Goal: Task Accomplishment & Management: Manage account settings

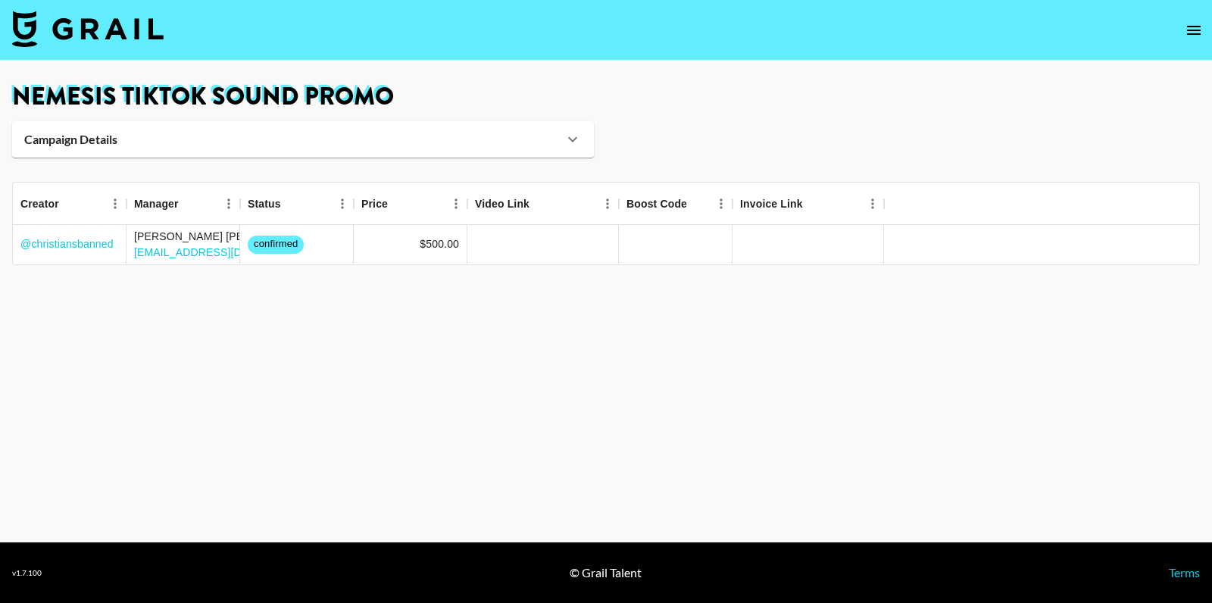
click at [124, 27] on img at bounding box center [87, 29] width 151 height 36
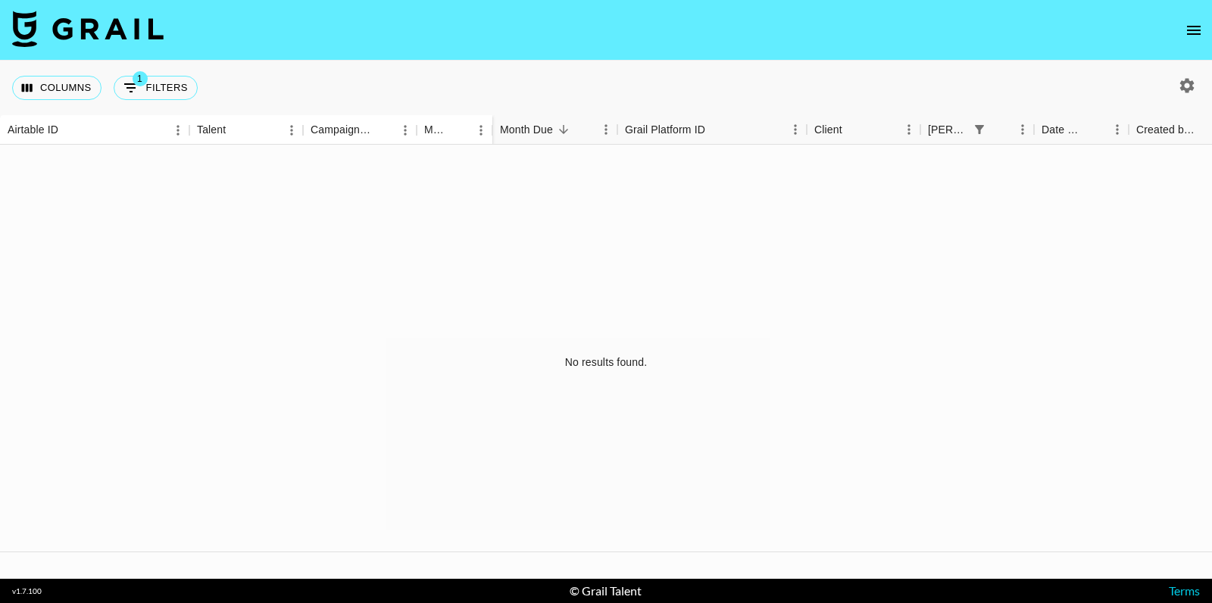
click at [143, 90] on button "1 Filters" at bounding box center [156, 88] width 84 height 24
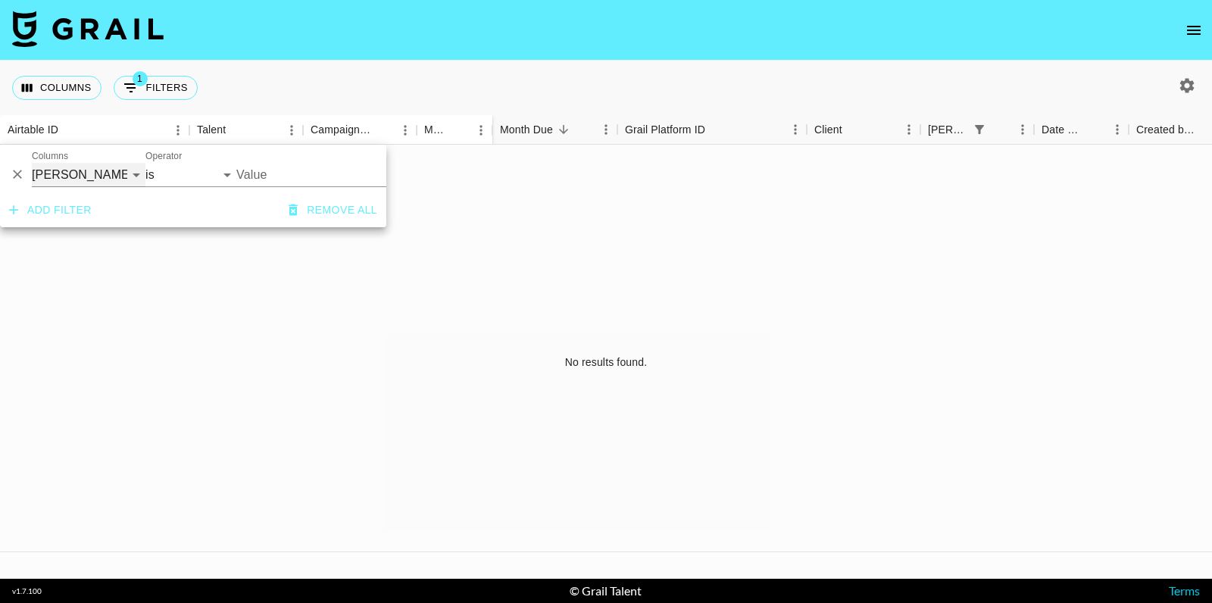
click at [110, 171] on select "Airtable ID Talent Campaign (Type) Manager Grail Platform ID Client Booker Date…" at bounding box center [89, 175] width 114 height 24
select select "campaign"
click at [32, 163] on select "Airtable ID Talent Campaign (Type) Manager Grail Platform ID Client Booker Date…" at bounding box center [89, 175] width 114 height 24
select select "contains"
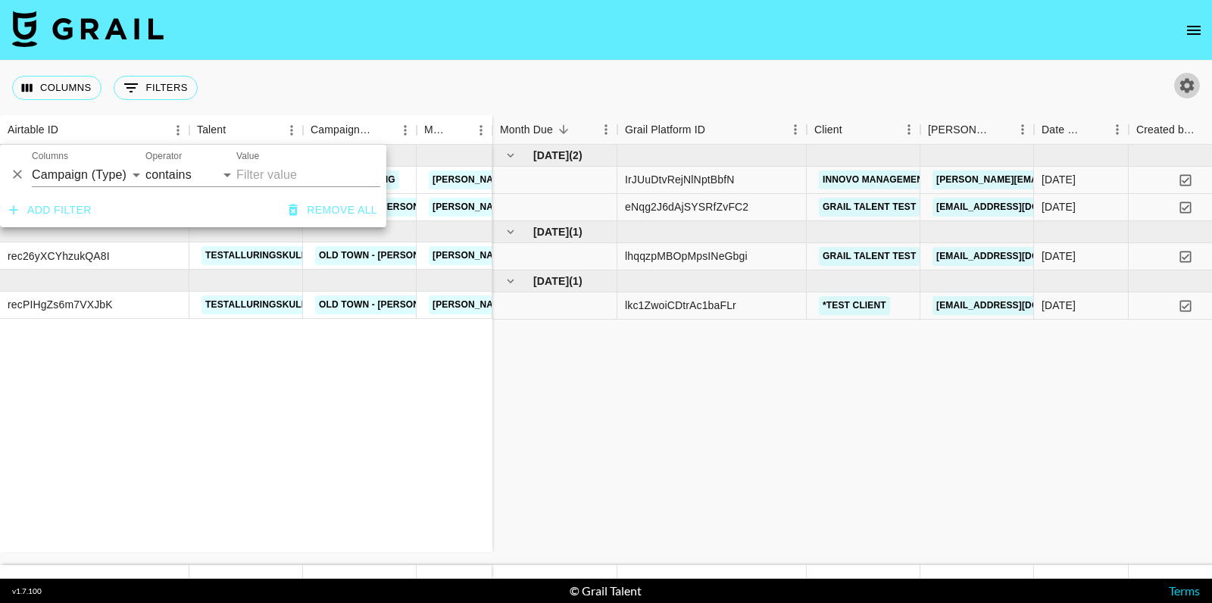
click at [1191, 84] on icon "button" at bounding box center [1187, 85] width 14 height 14
select select "[DATE]"
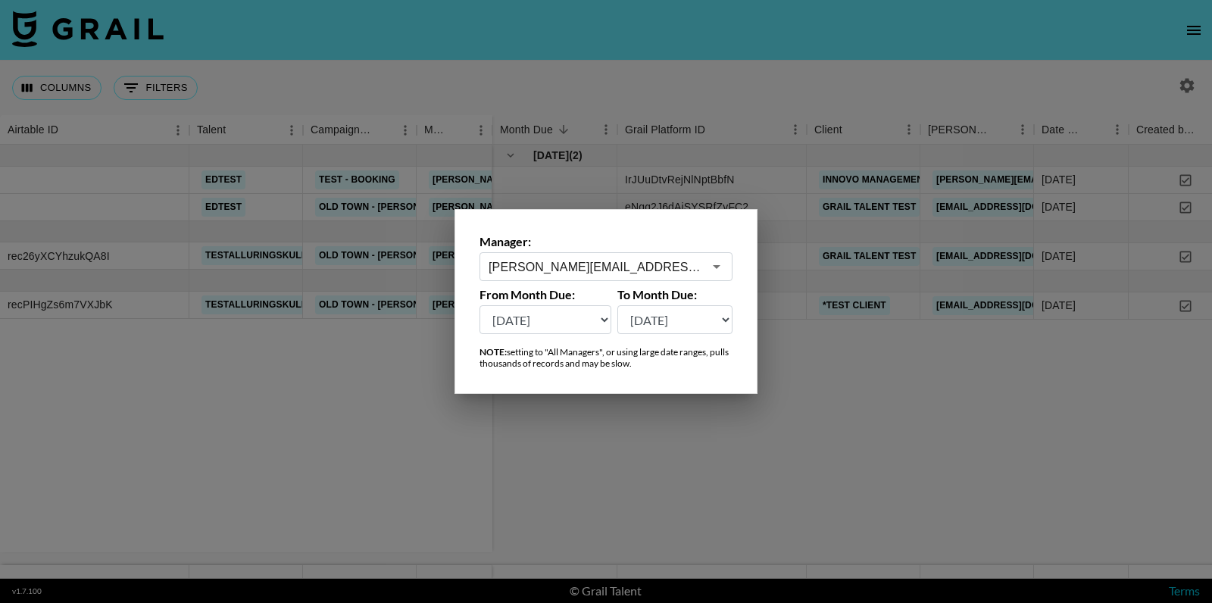
click at [674, 266] on input "[PERSON_NAME][EMAIL_ADDRESS][DOMAIN_NAME]" at bounding box center [596, 266] width 214 height 17
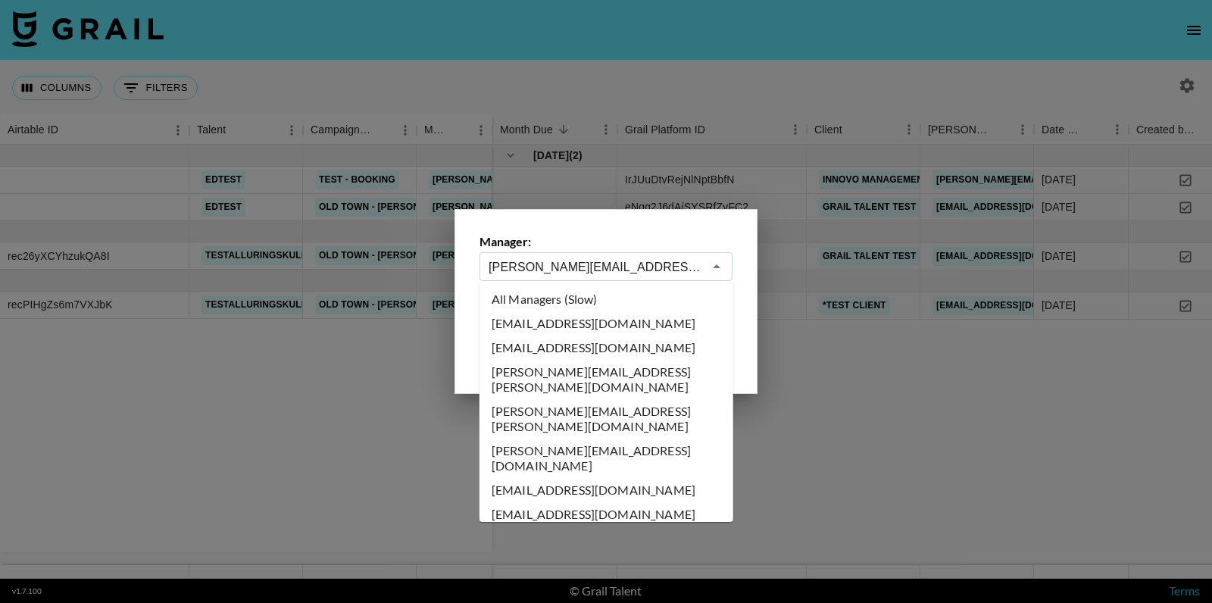
click at [575, 298] on li "All Managers (Slow)" at bounding box center [606, 299] width 254 height 24
type input "All Managers (Slow)"
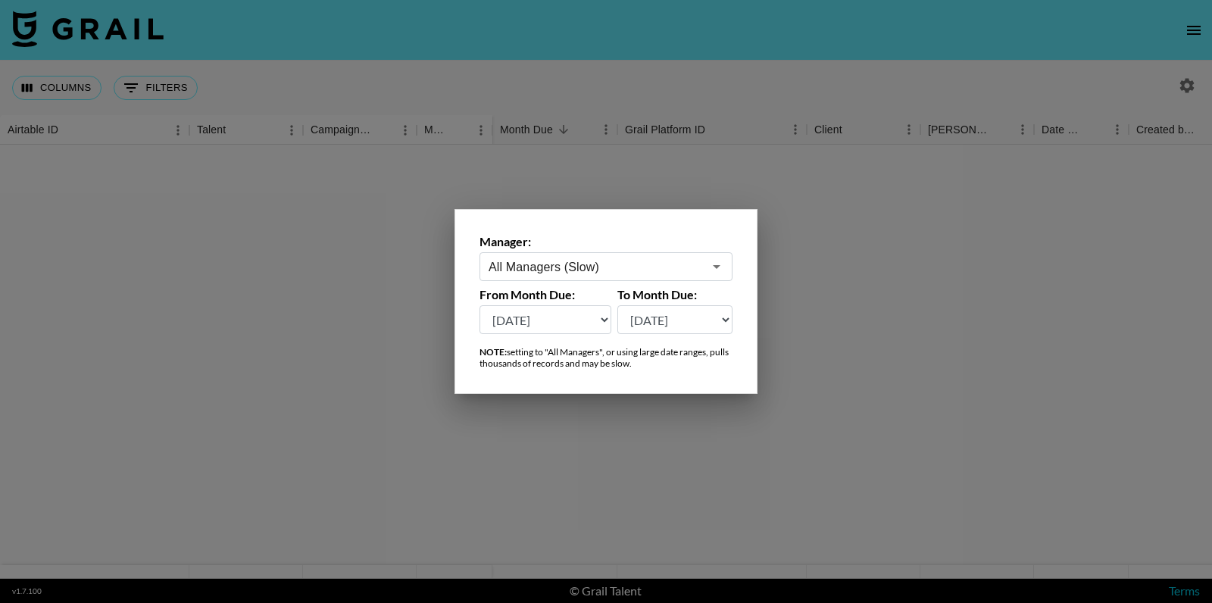
click at [340, 76] on div at bounding box center [606, 301] width 1212 height 603
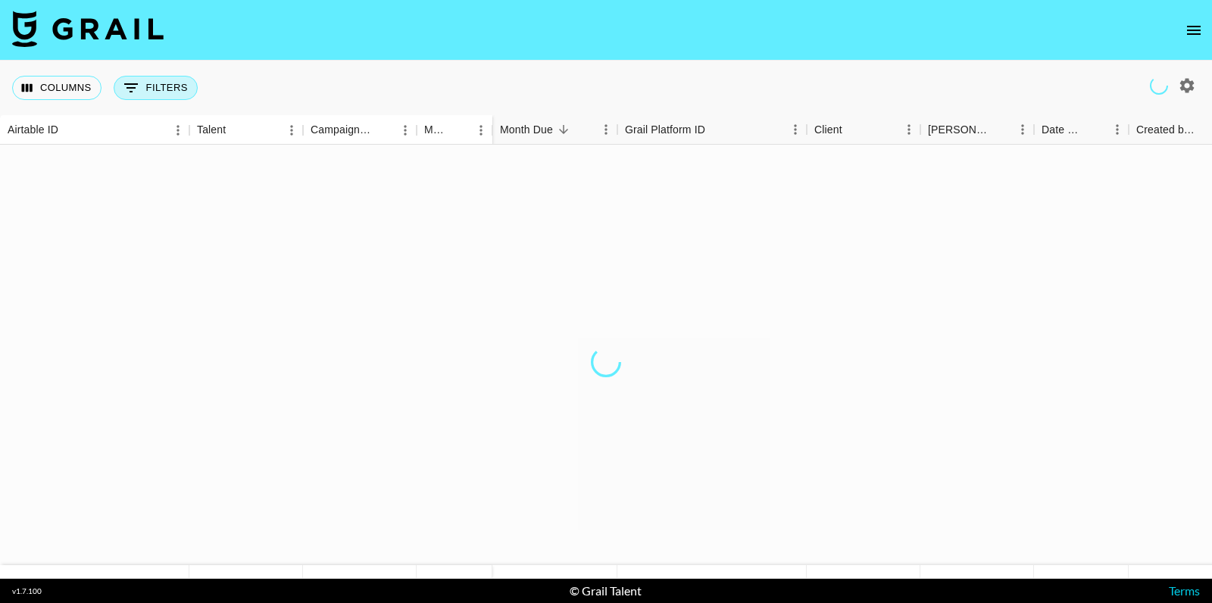
click at [150, 77] on button "0 Filters" at bounding box center [156, 88] width 84 height 24
select select "campaign"
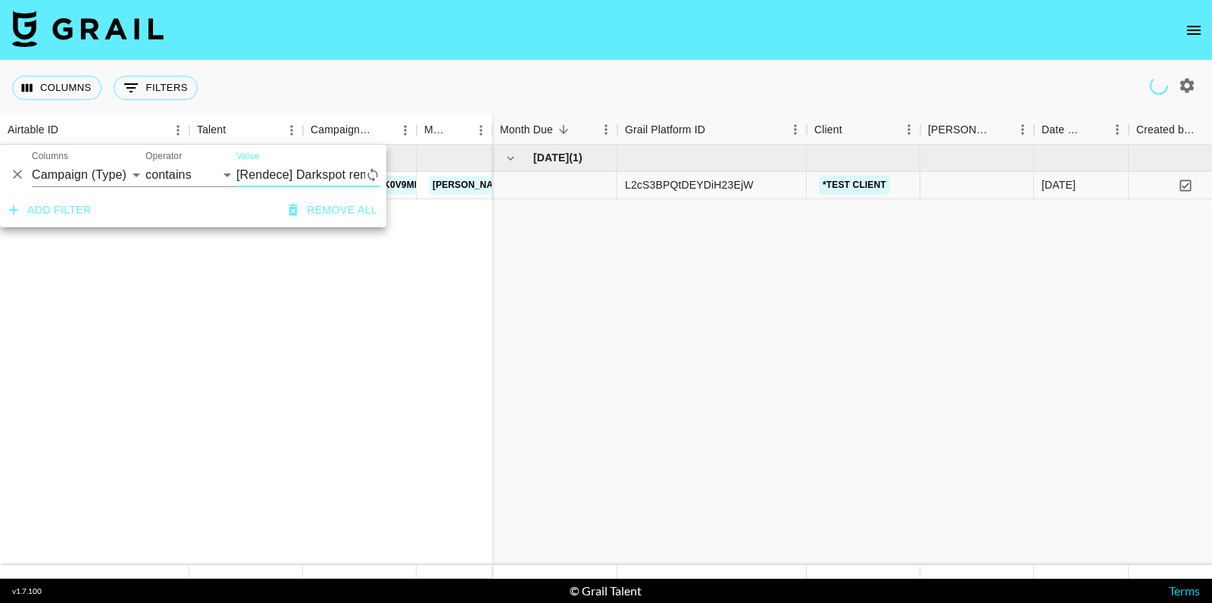
click at [296, 170] on input "[Rendece] Darkspot remover facial serum" at bounding box center [300, 175] width 129 height 24
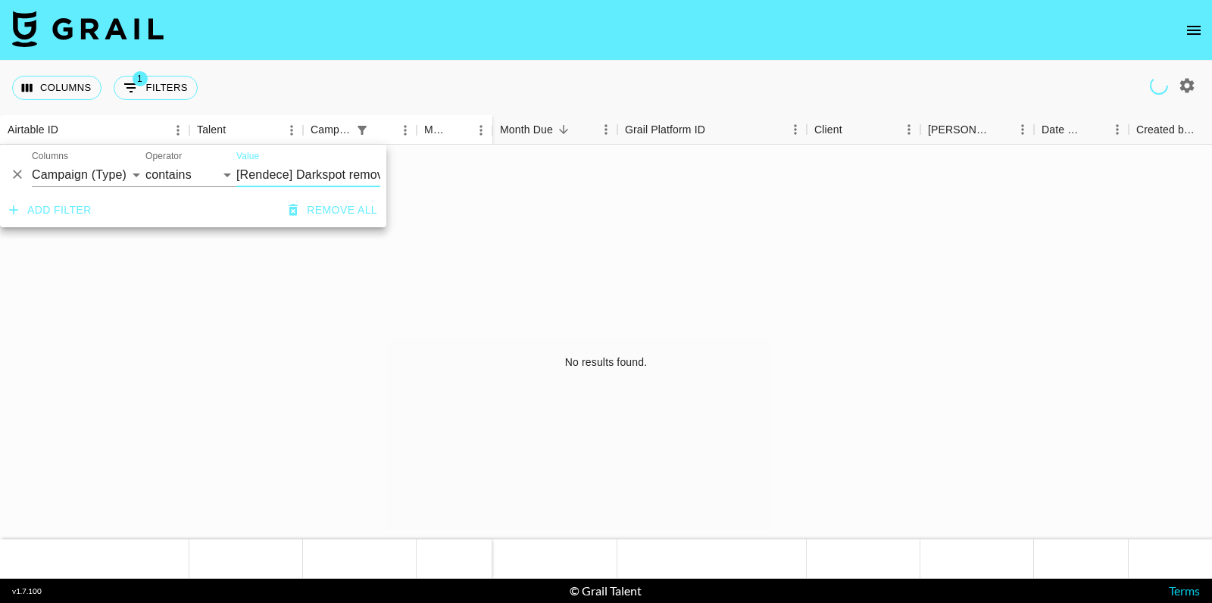
scroll to position [0, 84]
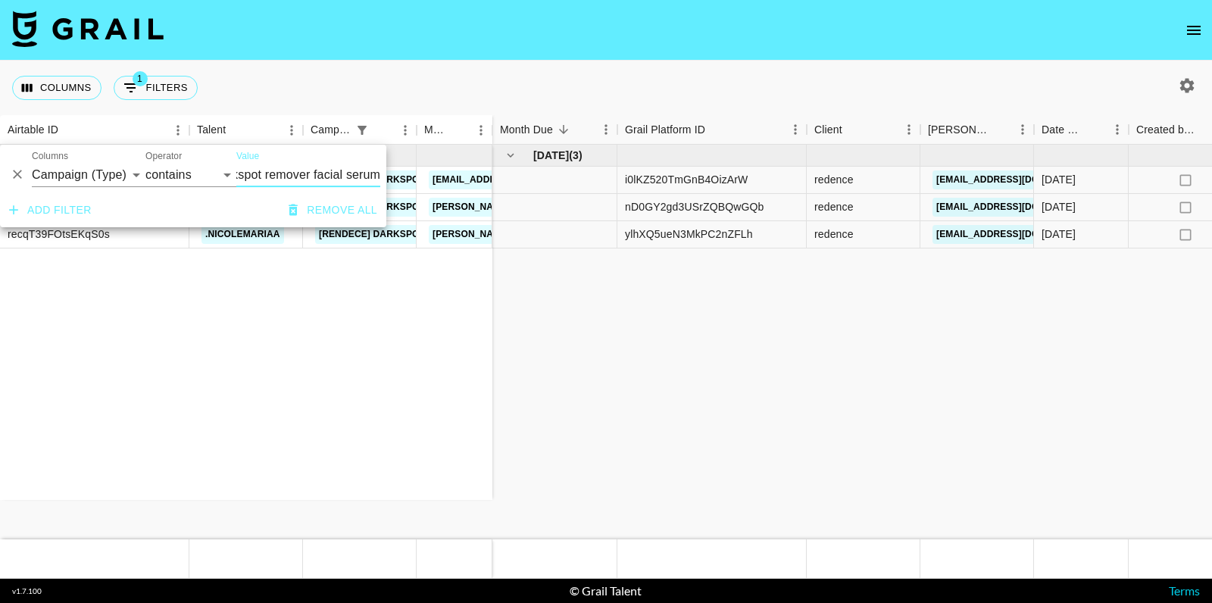
type input "[Rendece] Darkspot remover facial serum"
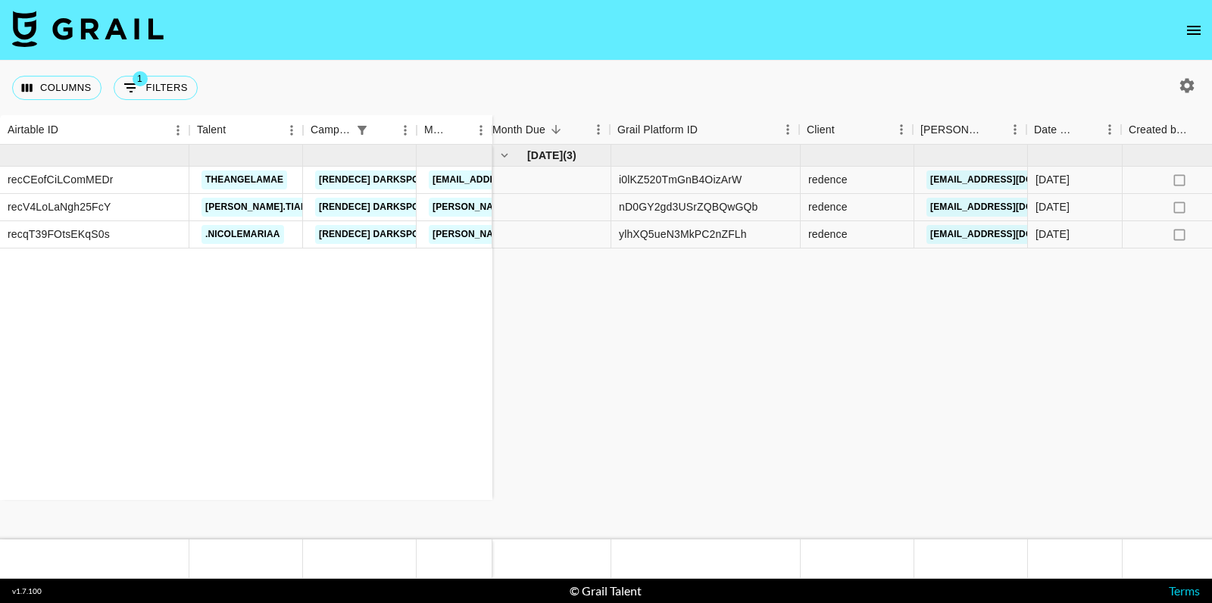
scroll to position [0, 8]
click at [960, 176] on link "es.park@fnlcorp.kr" at bounding box center [1010, 179] width 170 height 19
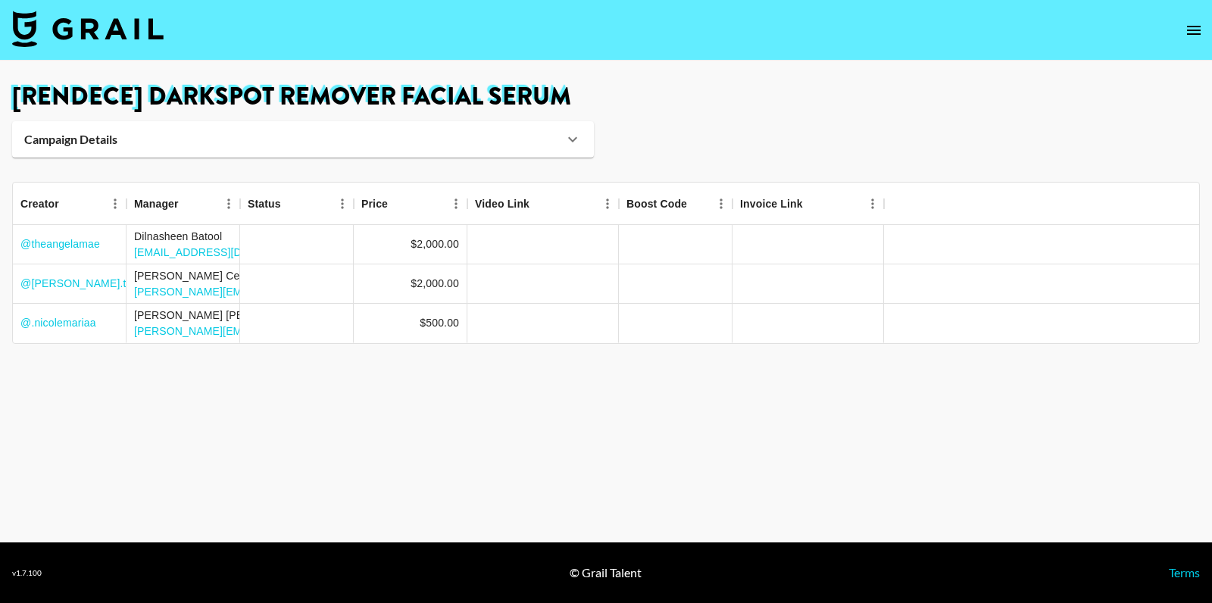
click at [364, 93] on h1 "[Rendece] Darkspot remover facial serum" at bounding box center [606, 97] width 1188 height 24
click at [365, 94] on h1 "[Rendece] Darkspot remover facial serum" at bounding box center [606, 97] width 1188 height 24
click at [357, 126] on div "Campaign Details" at bounding box center [303, 139] width 582 height 36
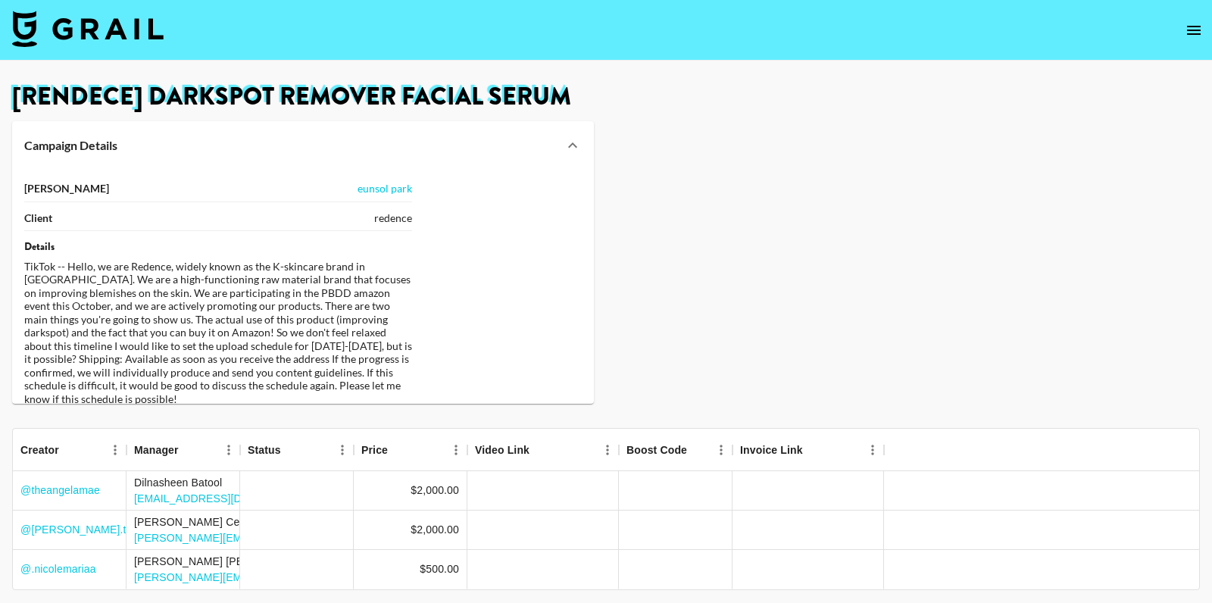
click at [356, 129] on div "Campaign Details" at bounding box center [303, 145] width 582 height 48
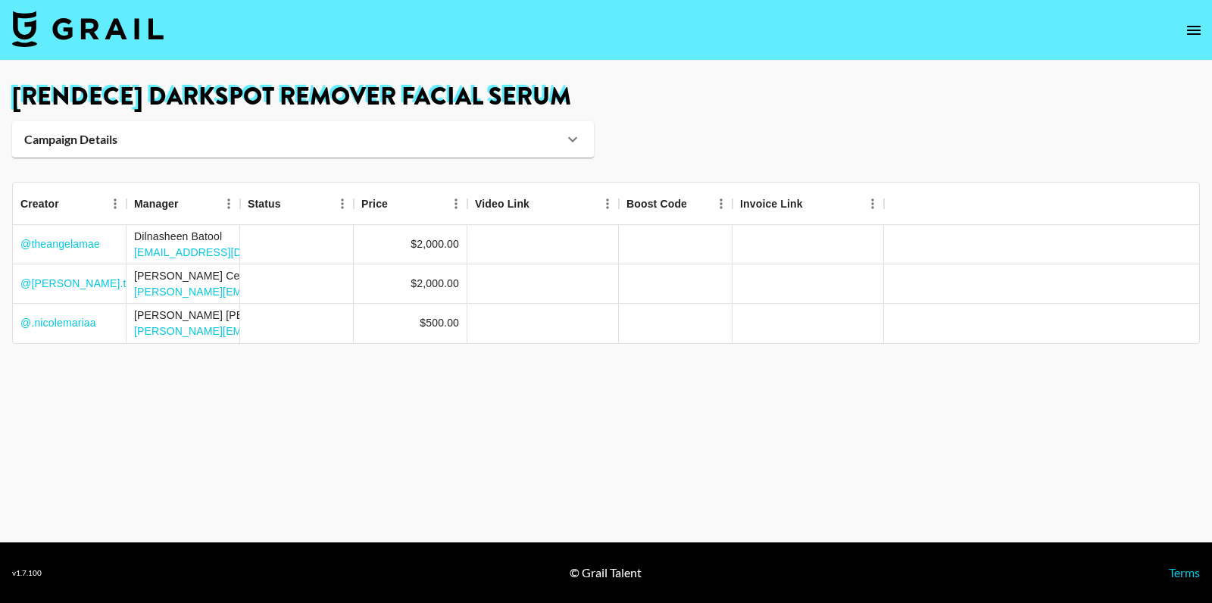
click at [352, 98] on h1 "[Rendece] Darkspot remover facial serum" at bounding box center [606, 97] width 1188 height 24
click at [351, 98] on h1 "[Rendece] Darkspot remover facial serum" at bounding box center [606, 97] width 1188 height 24
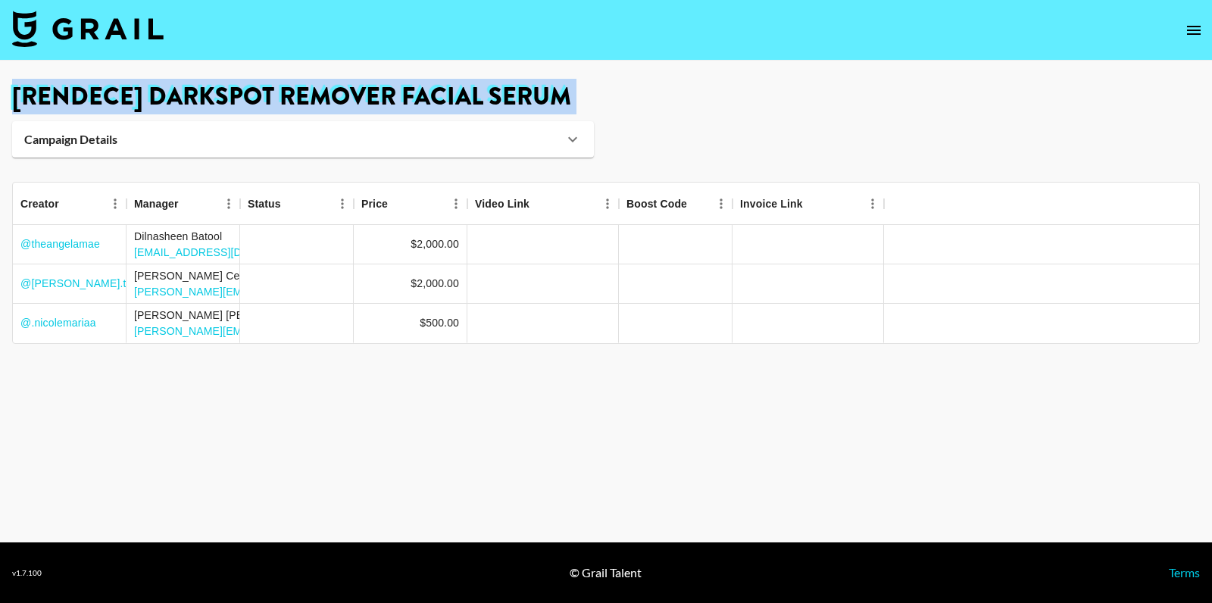
click at [351, 98] on h1 "[Rendece] Darkspot remover facial serum" at bounding box center [606, 97] width 1188 height 24
copy main "[Rendece] Darkspot remover facial serum Campaign Details Booker eunsol park Cli…"
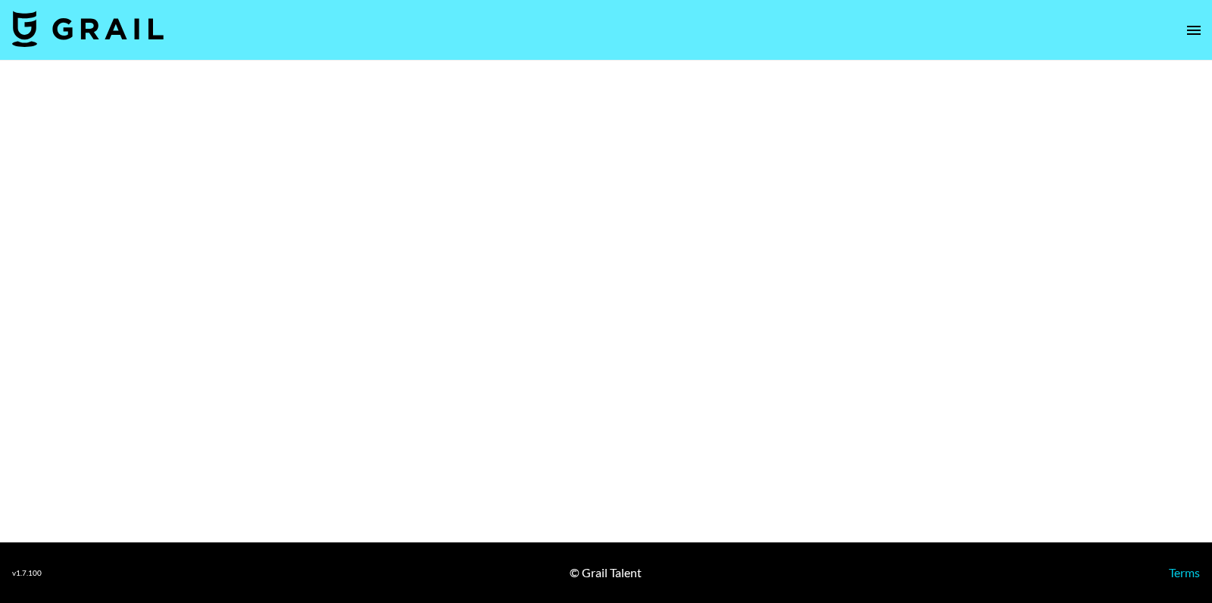
select select "Brand"
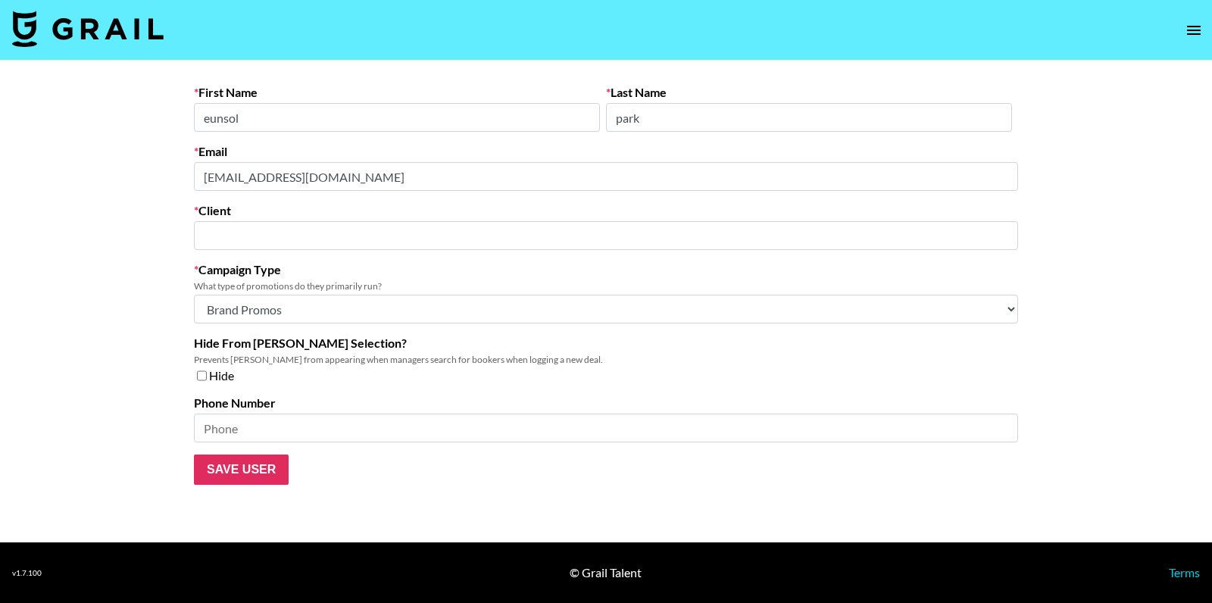
click at [356, 227] on input "text" at bounding box center [606, 235] width 806 height 17
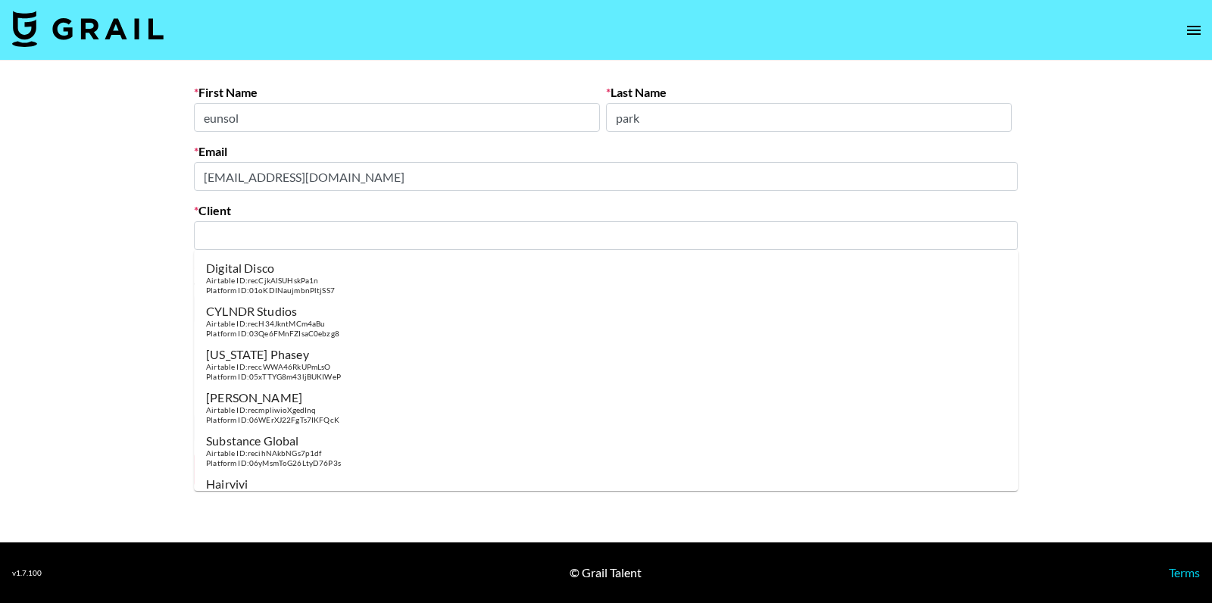
paste input "Redence"
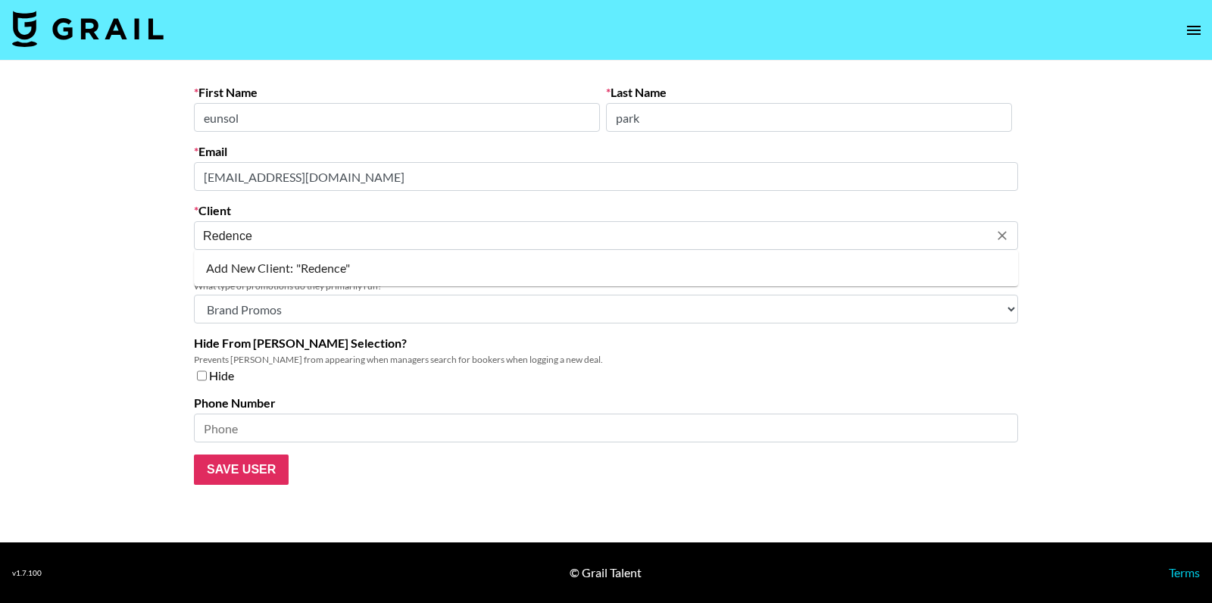
click at [362, 270] on li "Add New Client: "Redence"" at bounding box center [606, 268] width 824 height 24
click at [244, 470] on input "Save User" at bounding box center [241, 469] width 95 height 30
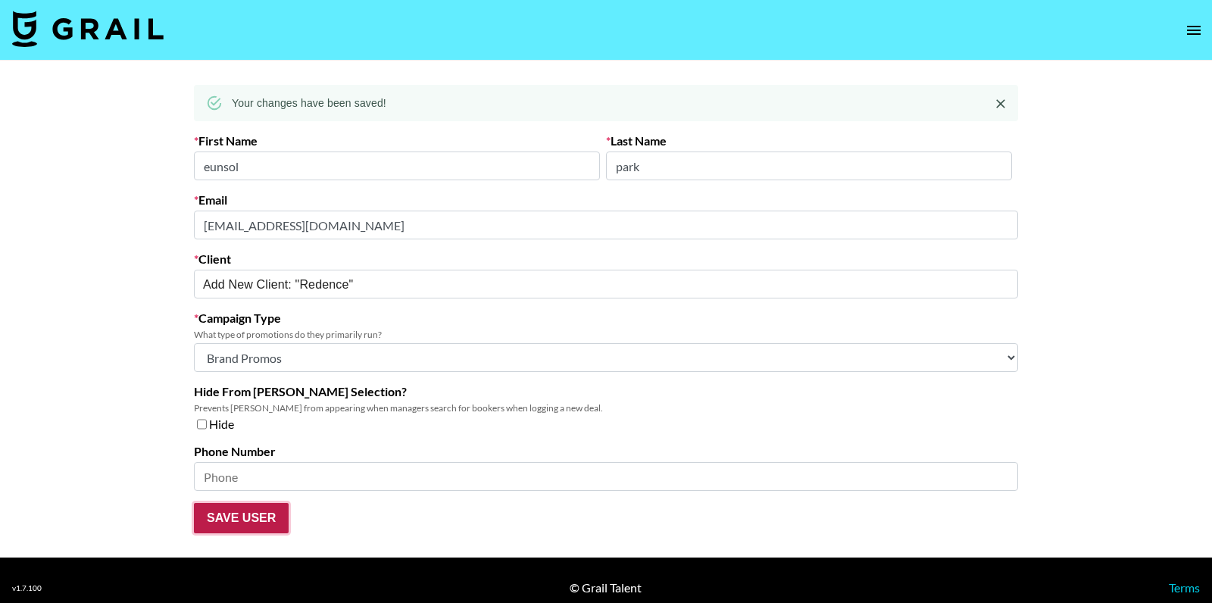
type input "Redence"
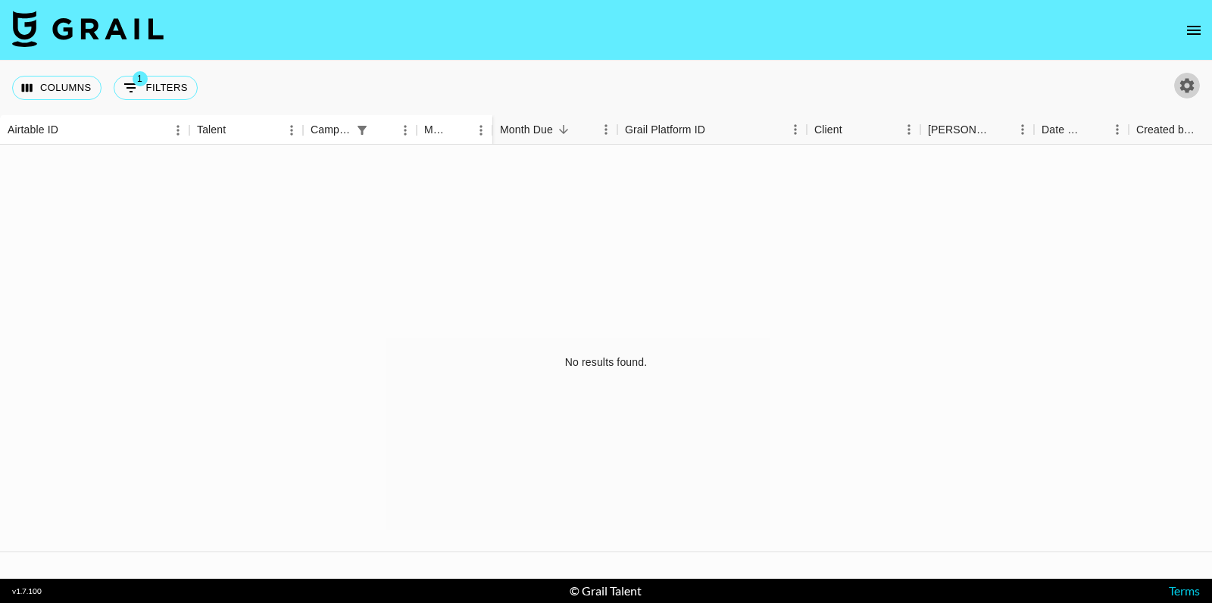
click at [1180, 89] on icon "button" at bounding box center [1187, 85] width 18 height 18
select select "[DATE]"
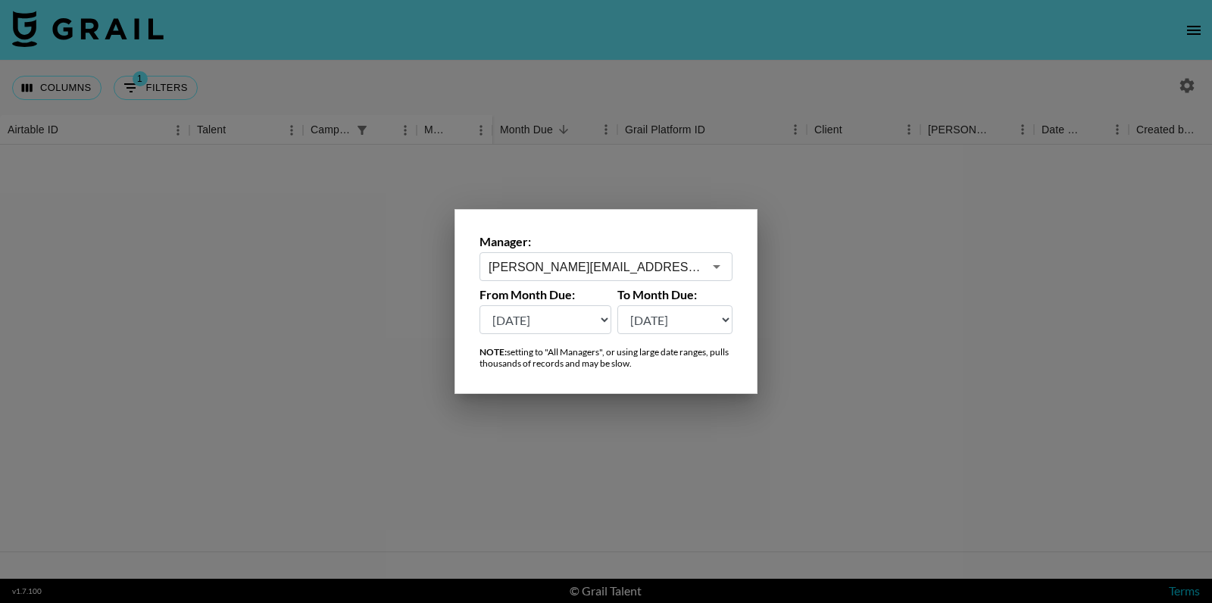
click at [672, 261] on input "ella@grail-talent.com" at bounding box center [596, 266] width 214 height 17
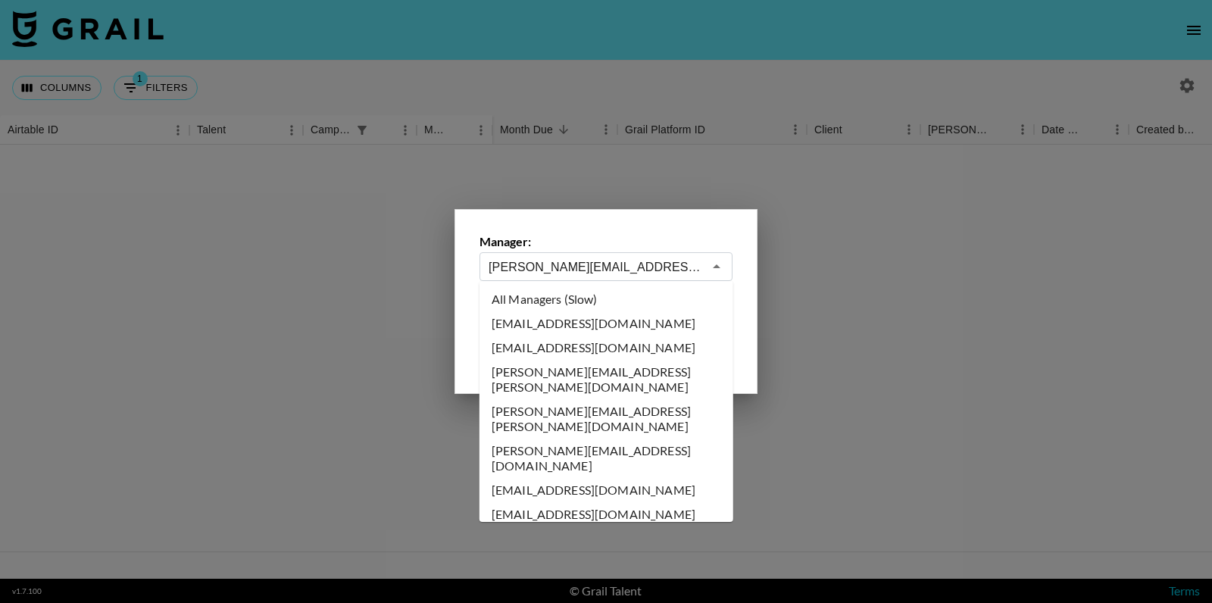
click at [588, 298] on li "All Managers (Slow)" at bounding box center [606, 299] width 254 height 24
type input "All Managers (Slow)"
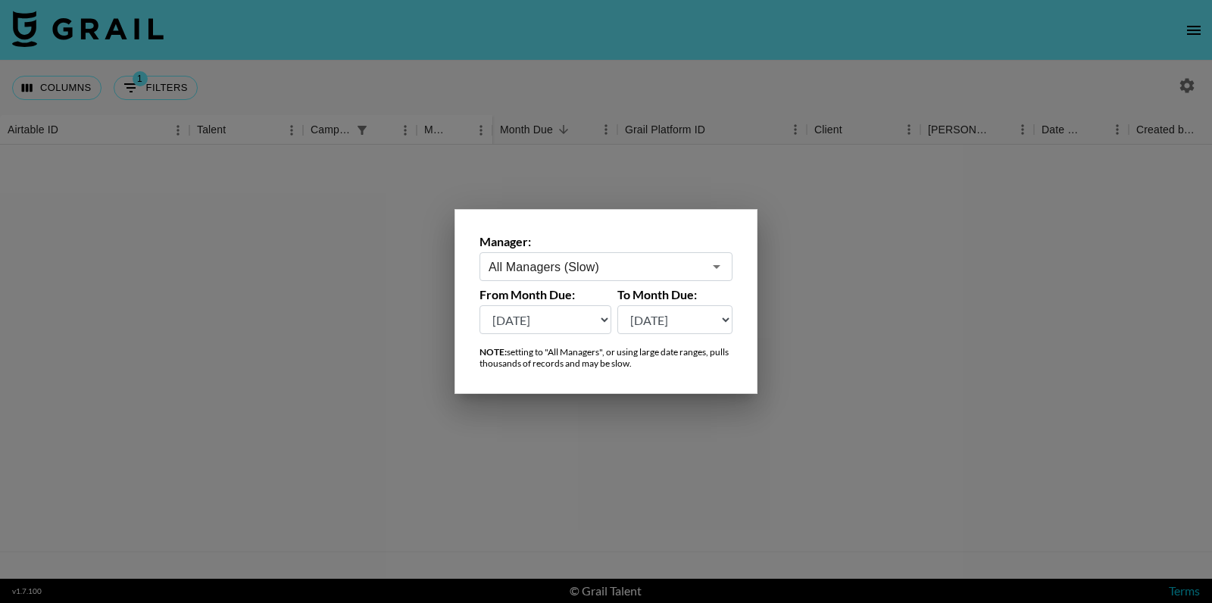
click at [815, 170] on div at bounding box center [606, 301] width 1212 height 603
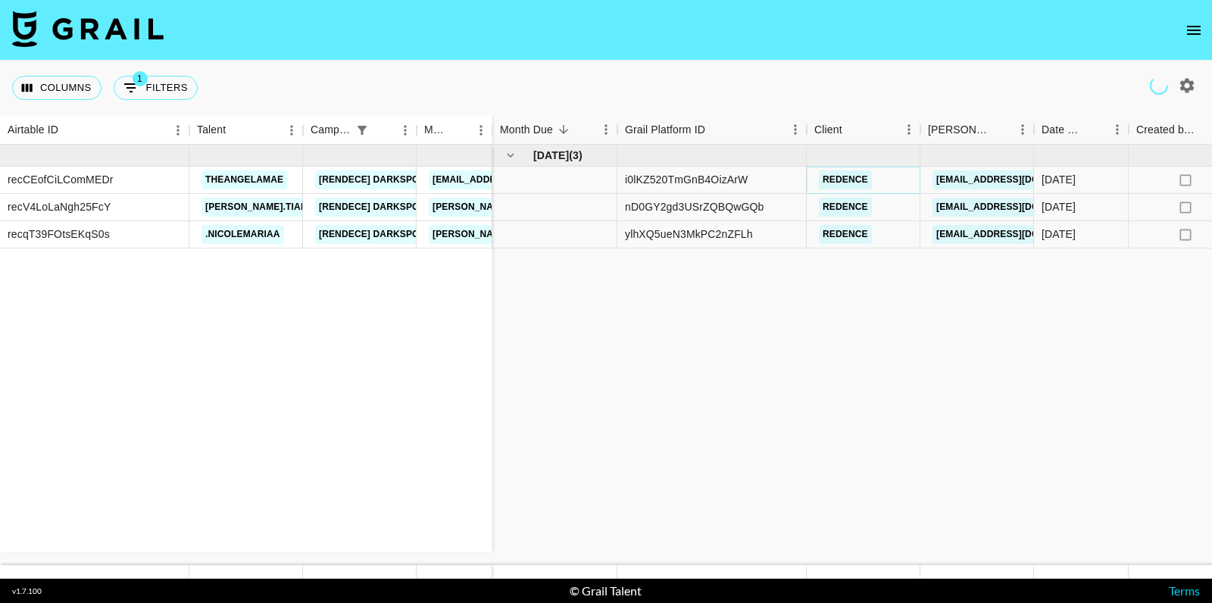
click at [838, 177] on link "redence" at bounding box center [845, 179] width 53 height 19
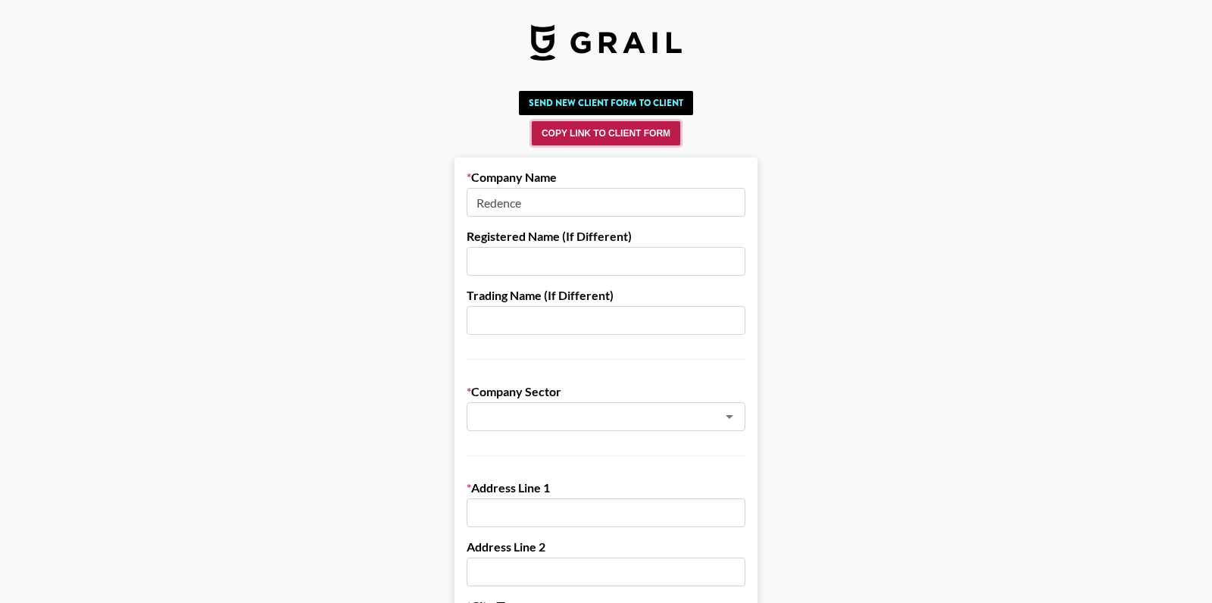
click at [635, 142] on button "Copy Link to Client Form" at bounding box center [606, 133] width 148 height 24
